Goal: Task Accomplishment & Management: Use online tool/utility

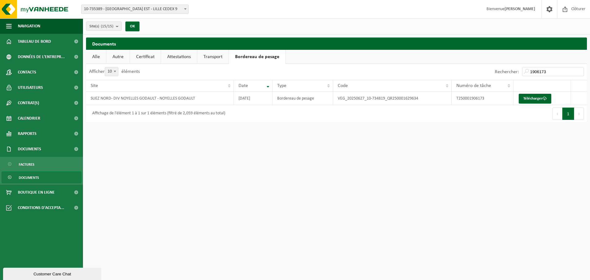
click at [510, 11] on strong "[PERSON_NAME]" at bounding box center [519, 9] width 31 height 5
click at [31, 150] on span "Documents" at bounding box center [29, 148] width 23 height 15
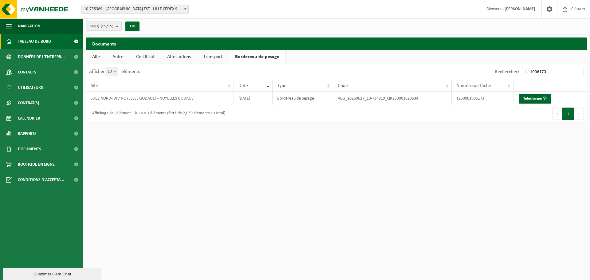
click at [31, 41] on span "Tableau de bord" at bounding box center [34, 41] width 33 height 15
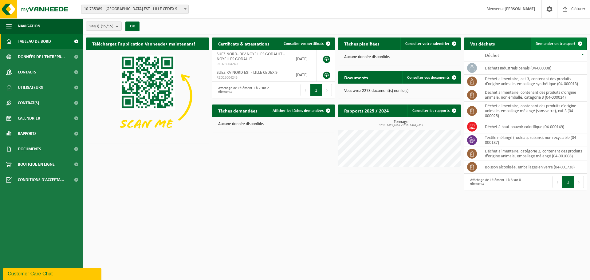
click at [552, 40] on link "Demander un transport" at bounding box center [558, 43] width 56 height 12
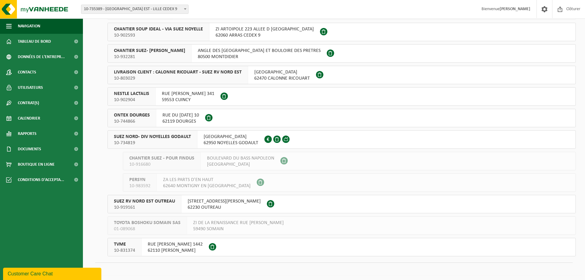
scroll to position [124, 0]
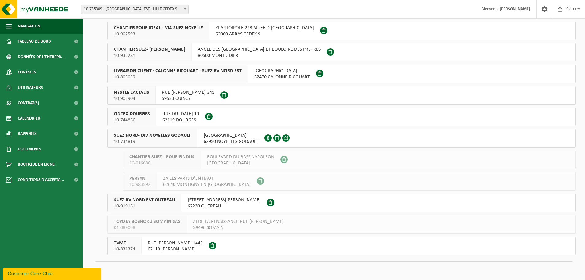
click at [201, 139] on div "RUE MALFIDANO 62950 NOYELLES GODAULT FR34.345.306.880" at bounding box center [230, 138] width 67 height 18
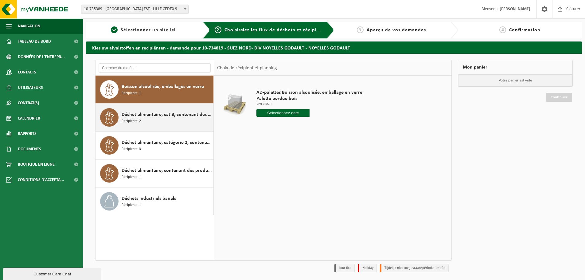
click at [131, 114] on span "Déchet alimentaire, cat 3, contenant des produits d'origine animale, emballage …" at bounding box center [167, 114] width 90 height 7
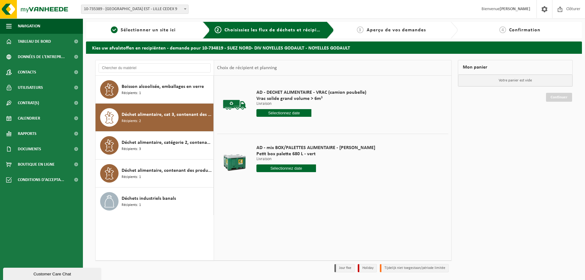
click at [280, 166] on input "text" at bounding box center [286, 168] width 60 height 8
click at [292, 234] on div "25" at bounding box center [294, 233] width 11 height 10
type input "à partir de 2025-09-25"
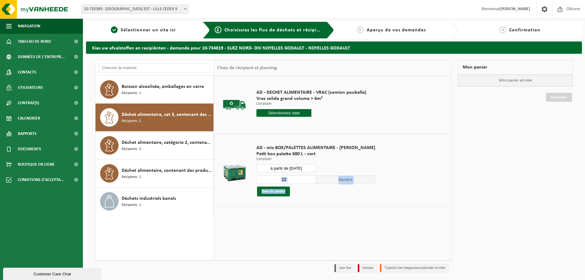
drag, startPoint x: 291, startPoint y: 184, endPoint x: 275, endPoint y: 181, distance: 15.6
click at [275, 181] on div "22 Nombre Dans le panier" at bounding box center [315, 185] width 119 height 21
click at [285, 178] on input "22" at bounding box center [286, 179] width 60 height 8
type input "2"
type input "11"
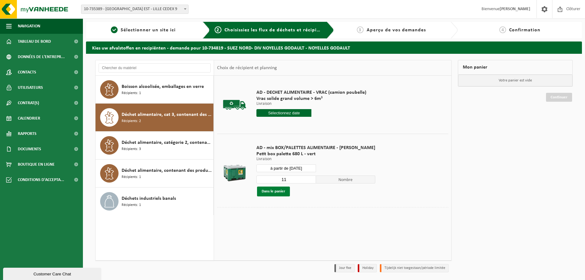
click at [283, 194] on button "Dans le panier" at bounding box center [273, 191] width 33 height 10
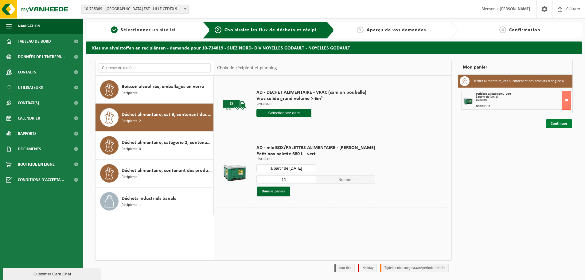
click at [563, 126] on link "Continuer" at bounding box center [559, 123] width 26 height 9
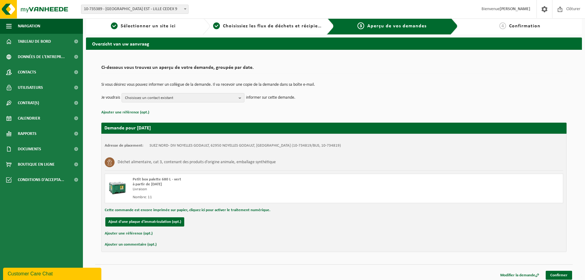
scroll to position [7, 0]
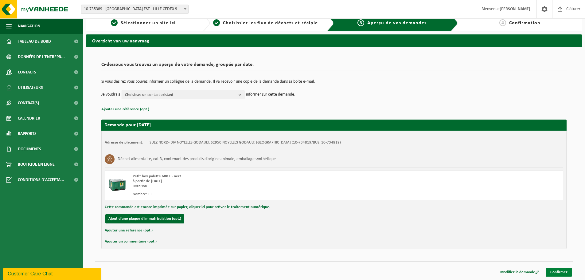
click at [560, 272] on link "Confirmer" at bounding box center [559, 272] width 26 height 9
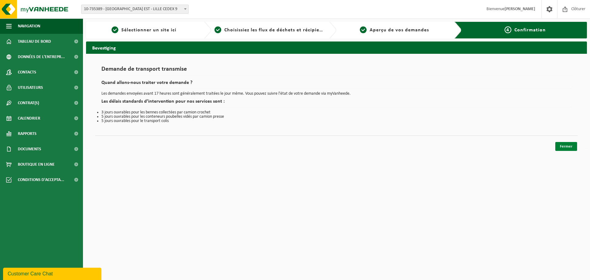
click at [558, 147] on link "Fermer" at bounding box center [566, 146] width 22 height 9
